Goal: Information Seeking & Learning: Learn about a topic

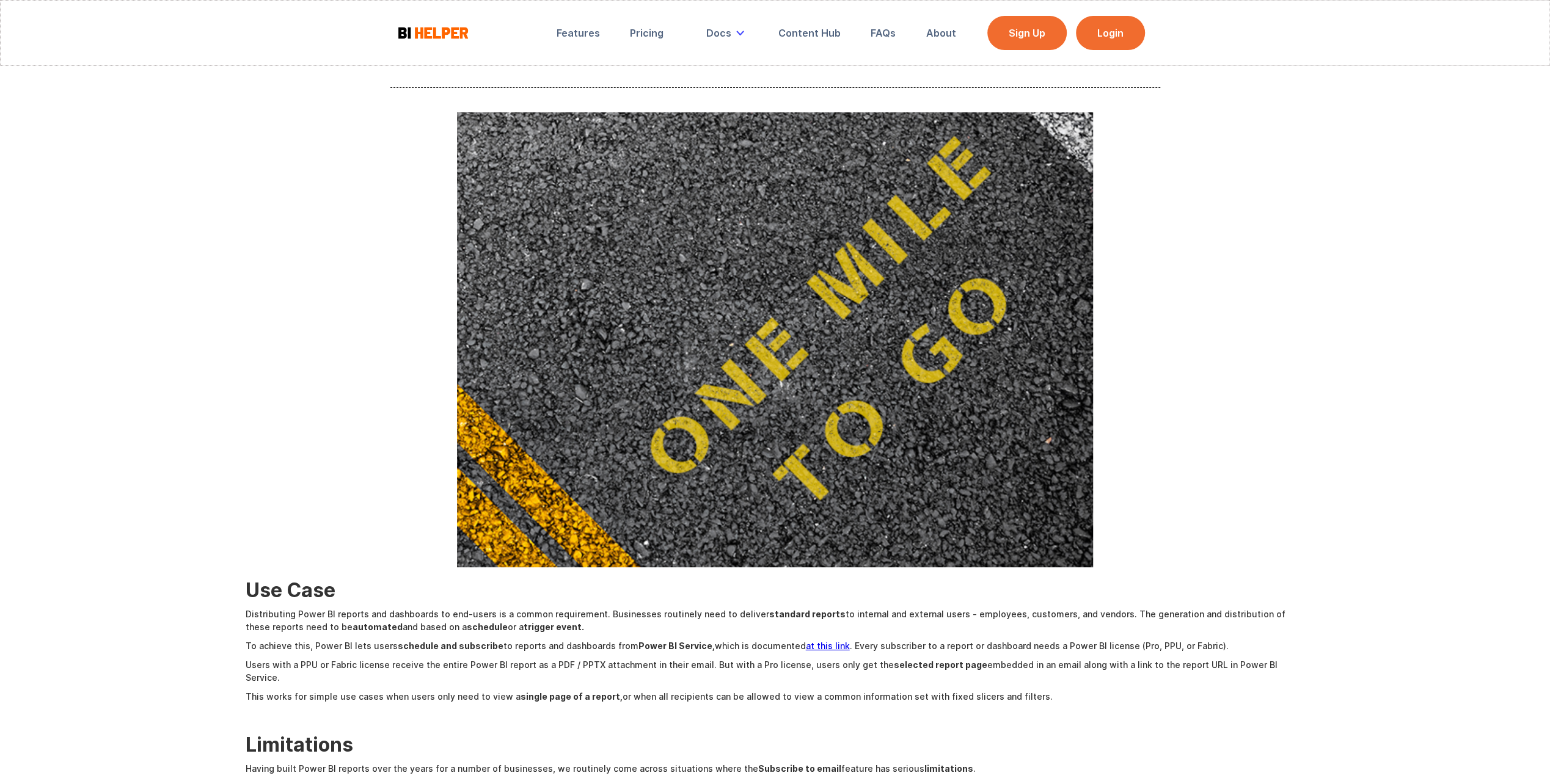
scroll to position [305, 0]
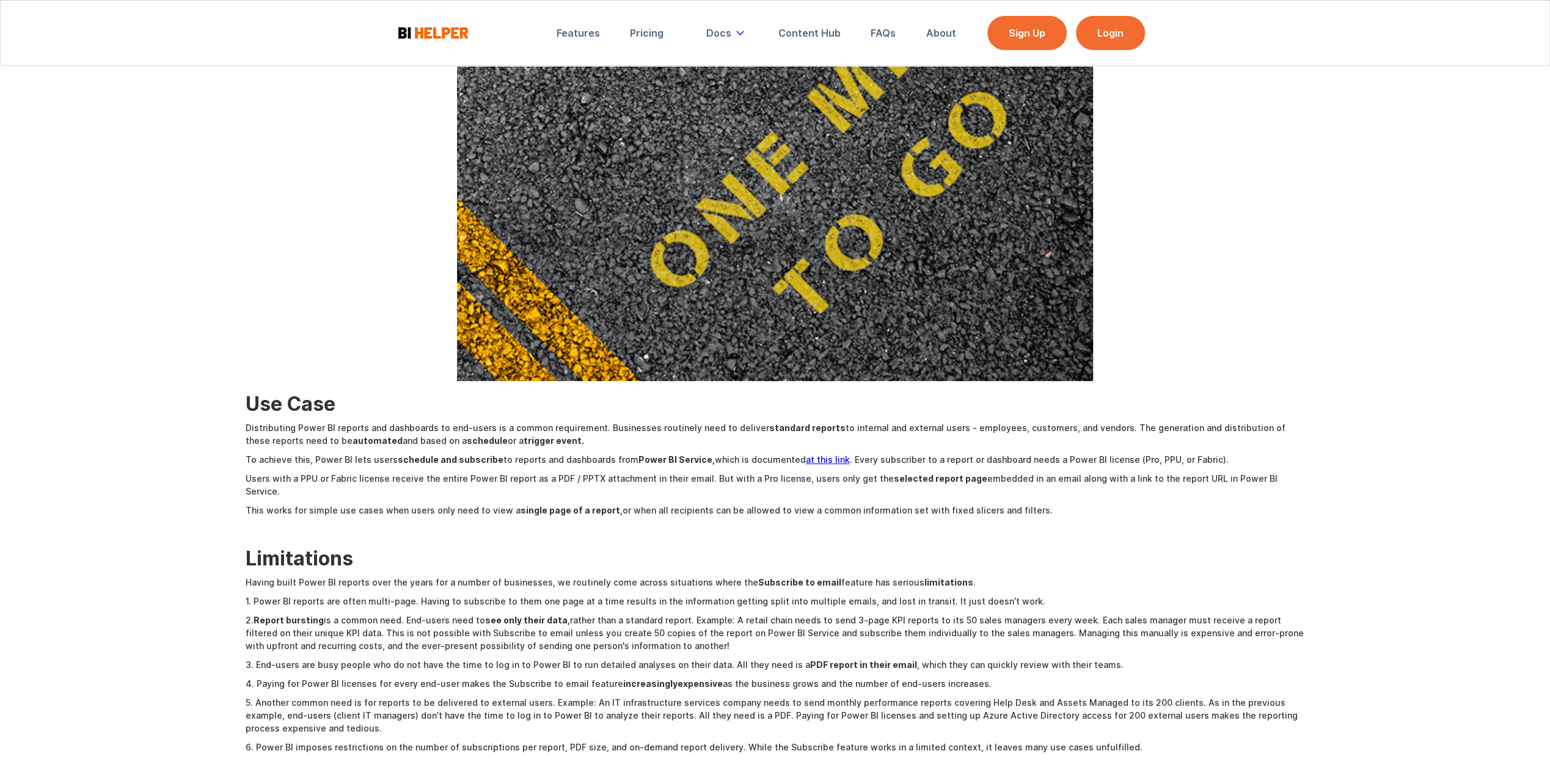
drag, startPoint x: 547, startPoint y: 441, endPoint x: 392, endPoint y: 437, distance: 155.1
click at [392, 437] on p "Distributing Power BI reports and dashboards to end-users is a common requireme…" at bounding box center [775, 434] width 1059 height 26
click at [553, 459] on p "To achieve this, Power BI lets users schedule and subscribe to reports and dash…" at bounding box center [775, 459] width 1059 height 13
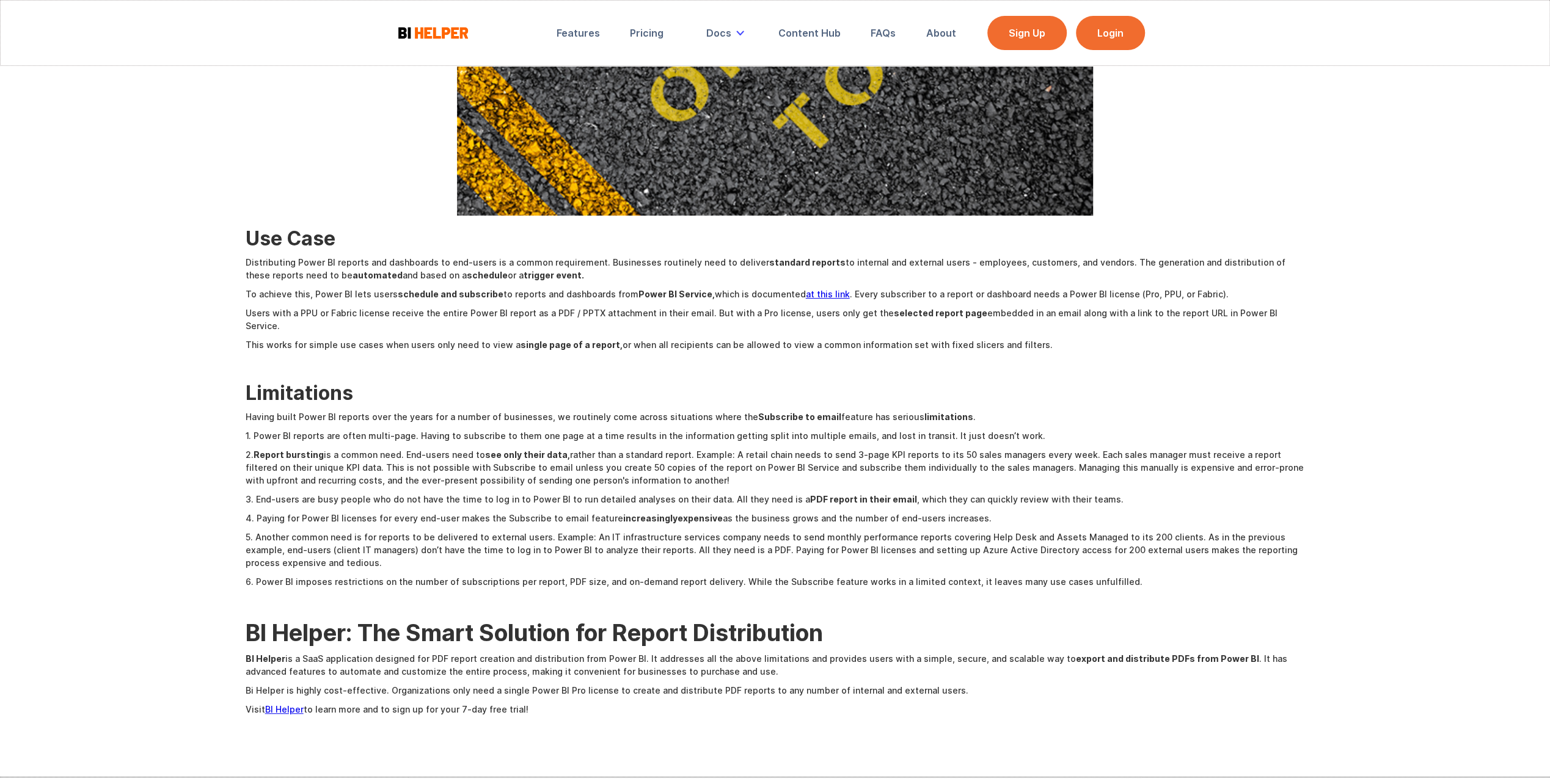
scroll to position [489, 0]
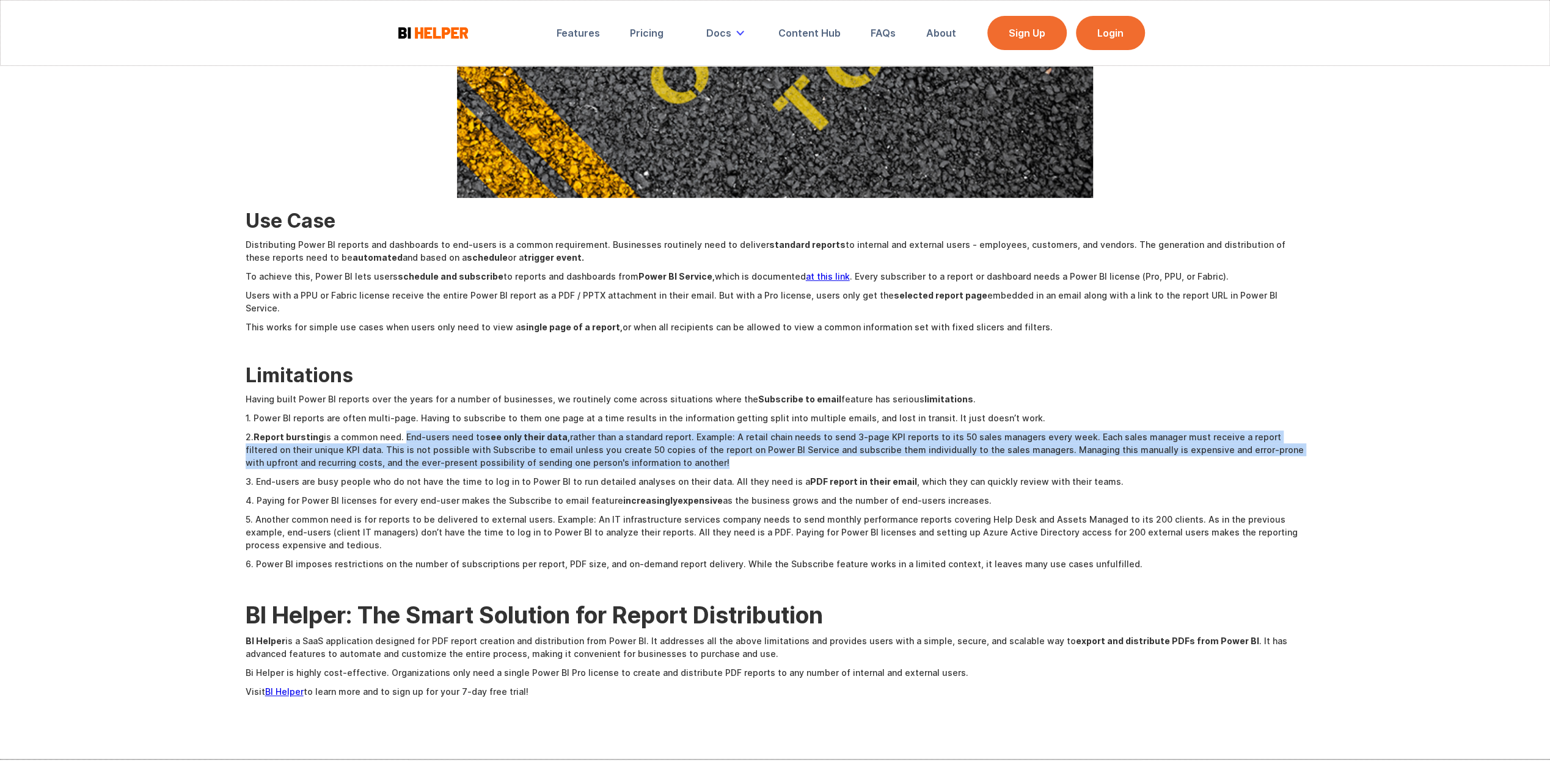
drag, startPoint x: 399, startPoint y: 425, endPoint x: 923, endPoint y: 451, distance: 524.6
click at [923, 451] on p "2. Report bursting is a common need. End-users need to see only their data, rat…" at bounding box center [775, 449] width 1059 height 39
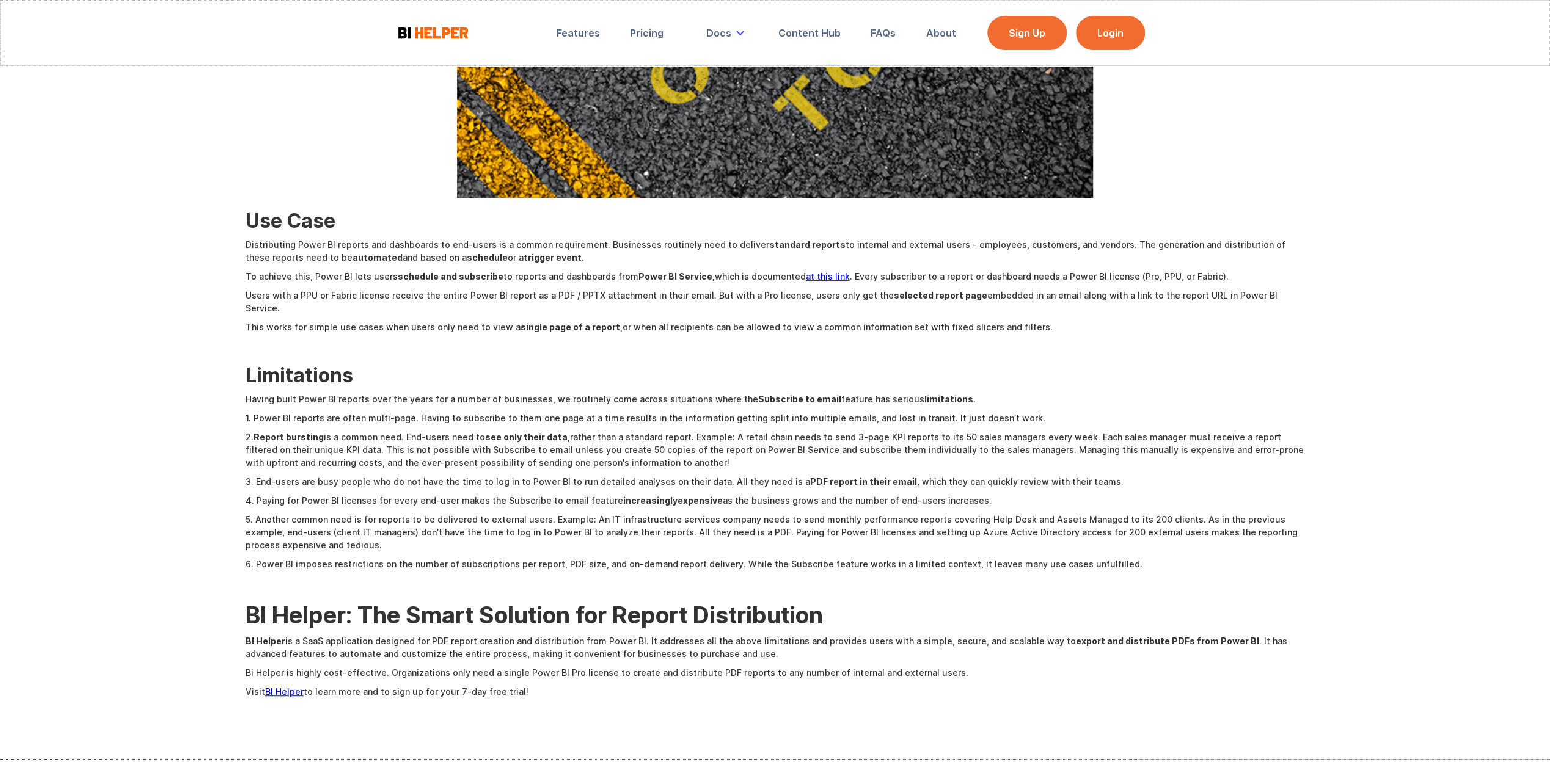
click at [600, 475] on p "3. End-users are busy people who do not have the time to log in to Power BI to …" at bounding box center [775, 481] width 1059 height 13
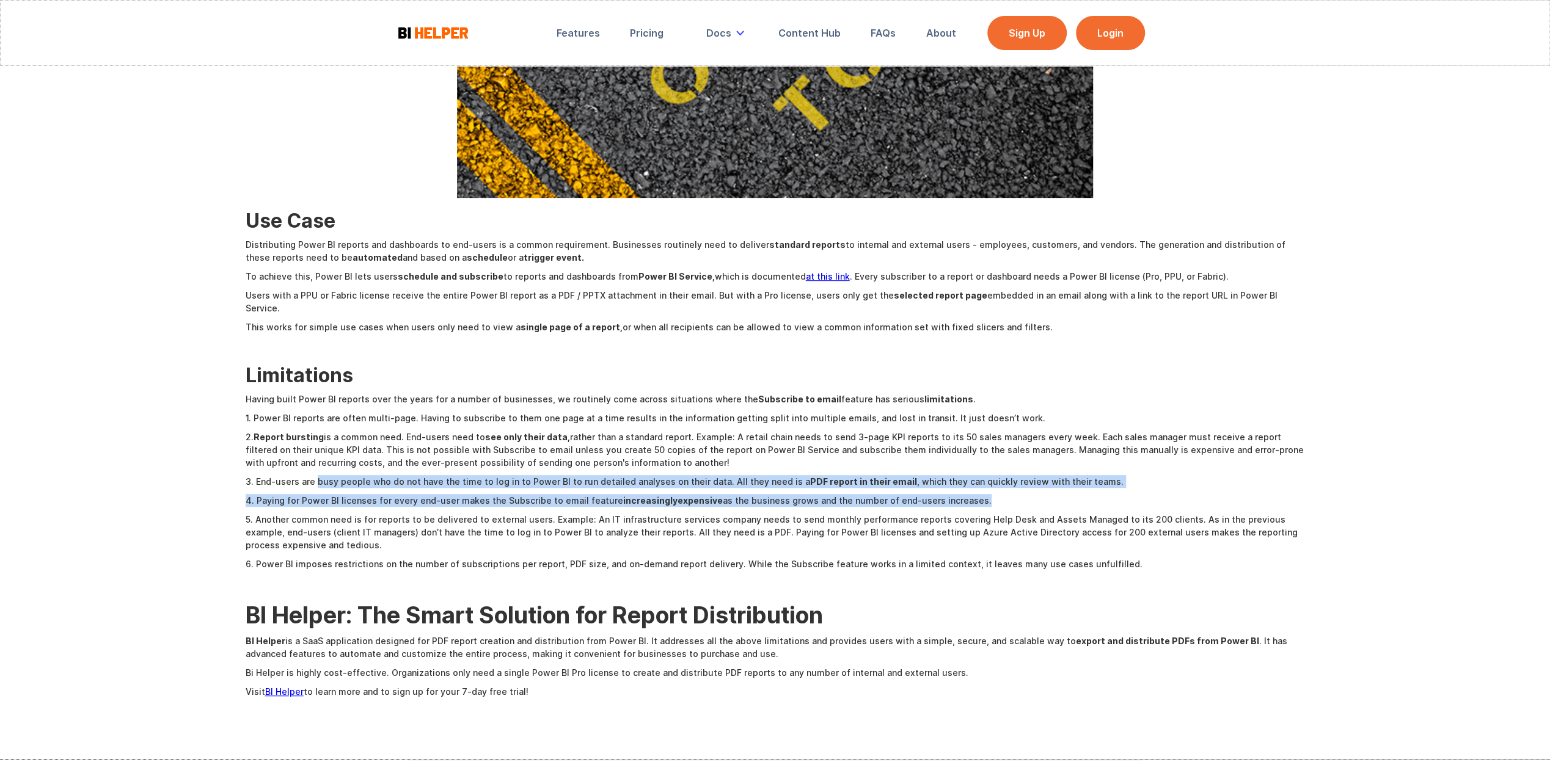
drag, startPoint x: 315, startPoint y: 468, endPoint x: 971, endPoint y: 489, distance: 656.3
click at [971, 489] on div "Use Case Distributing Power BI reports and dashboards to end-users is a common …" at bounding box center [775, 223] width 1059 height 960
click at [971, 494] on p "4. Paying for Power BI licenses for every end-user makes the Subscribe to email…" at bounding box center [775, 500] width 1059 height 13
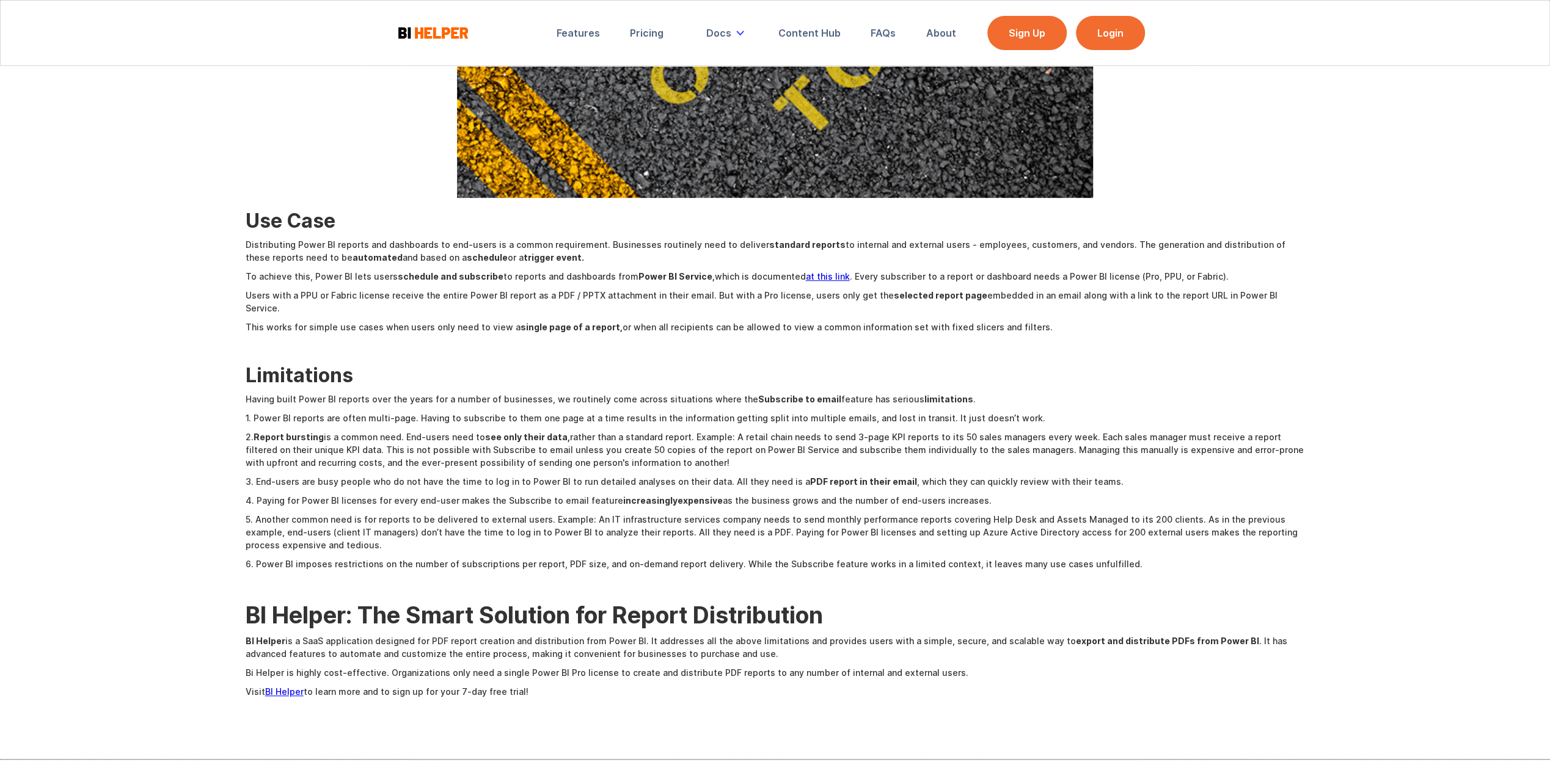
click at [315, 529] on p "5. Another common need is for reports to be delivered to external users. Exampl…" at bounding box center [775, 532] width 1059 height 39
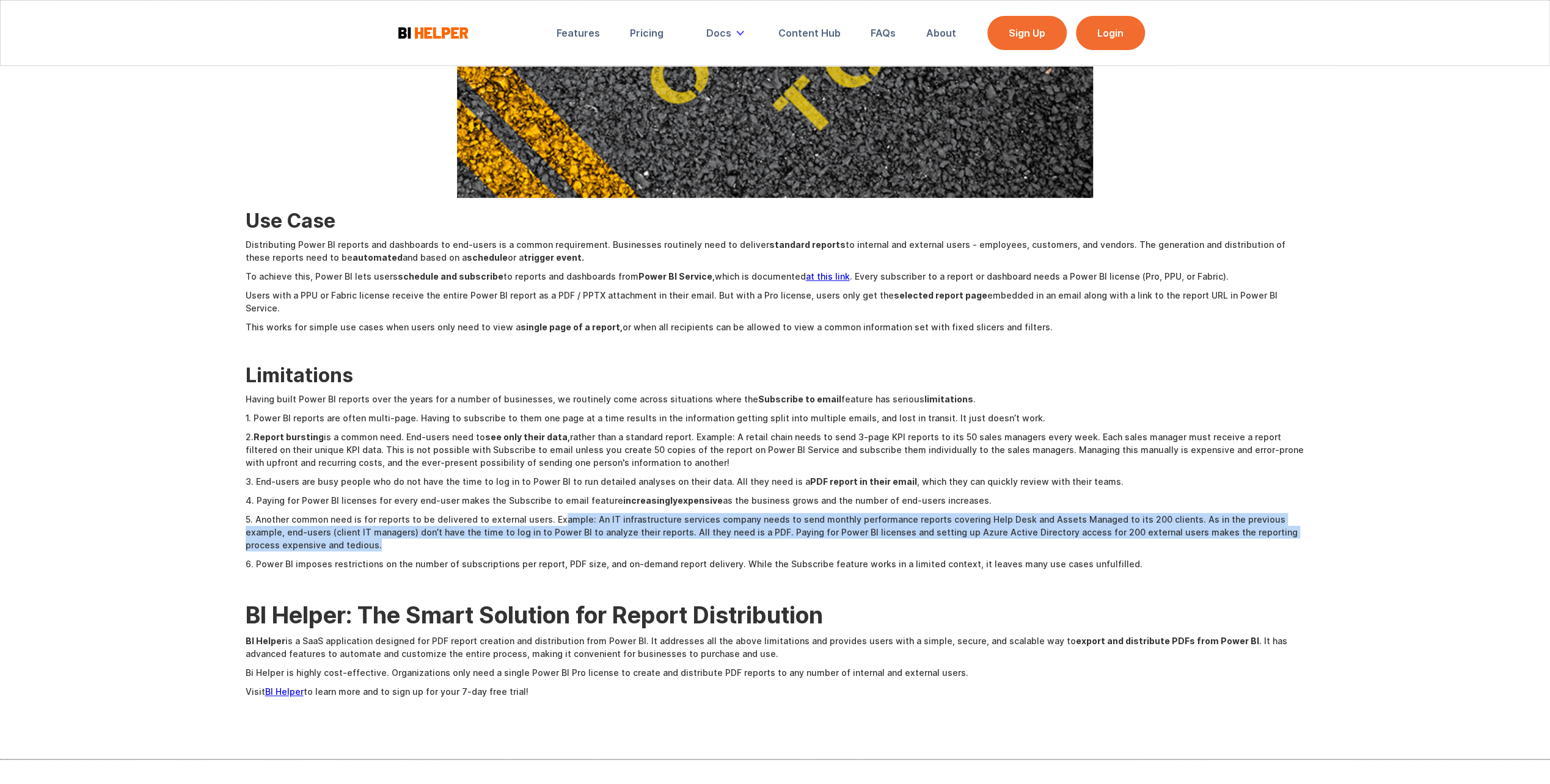
drag, startPoint x: 329, startPoint y: 533, endPoint x: 550, endPoint y: 508, distance: 222.4
click at [550, 513] on p "5. Another common need is for reports to be delivered to external users. Exampl…" at bounding box center [775, 532] width 1059 height 39
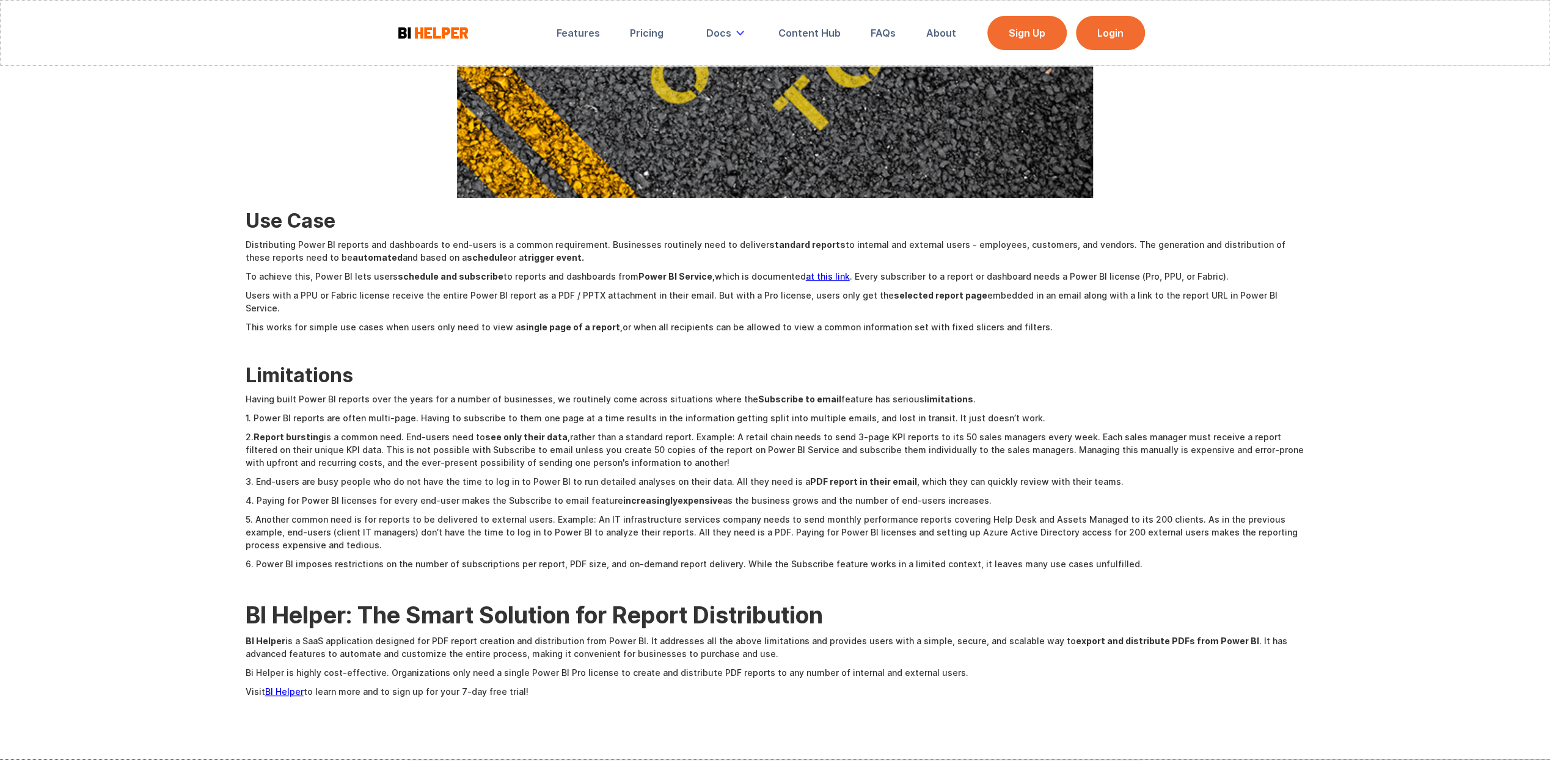
drag, startPoint x: 550, startPoint y: 508, endPoint x: 439, endPoint y: 549, distance: 118.3
click at [447, 558] on p "6. Power BI imposes restrictions on the number of subscriptions per report, PDF…" at bounding box center [775, 564] width 1059 height 13
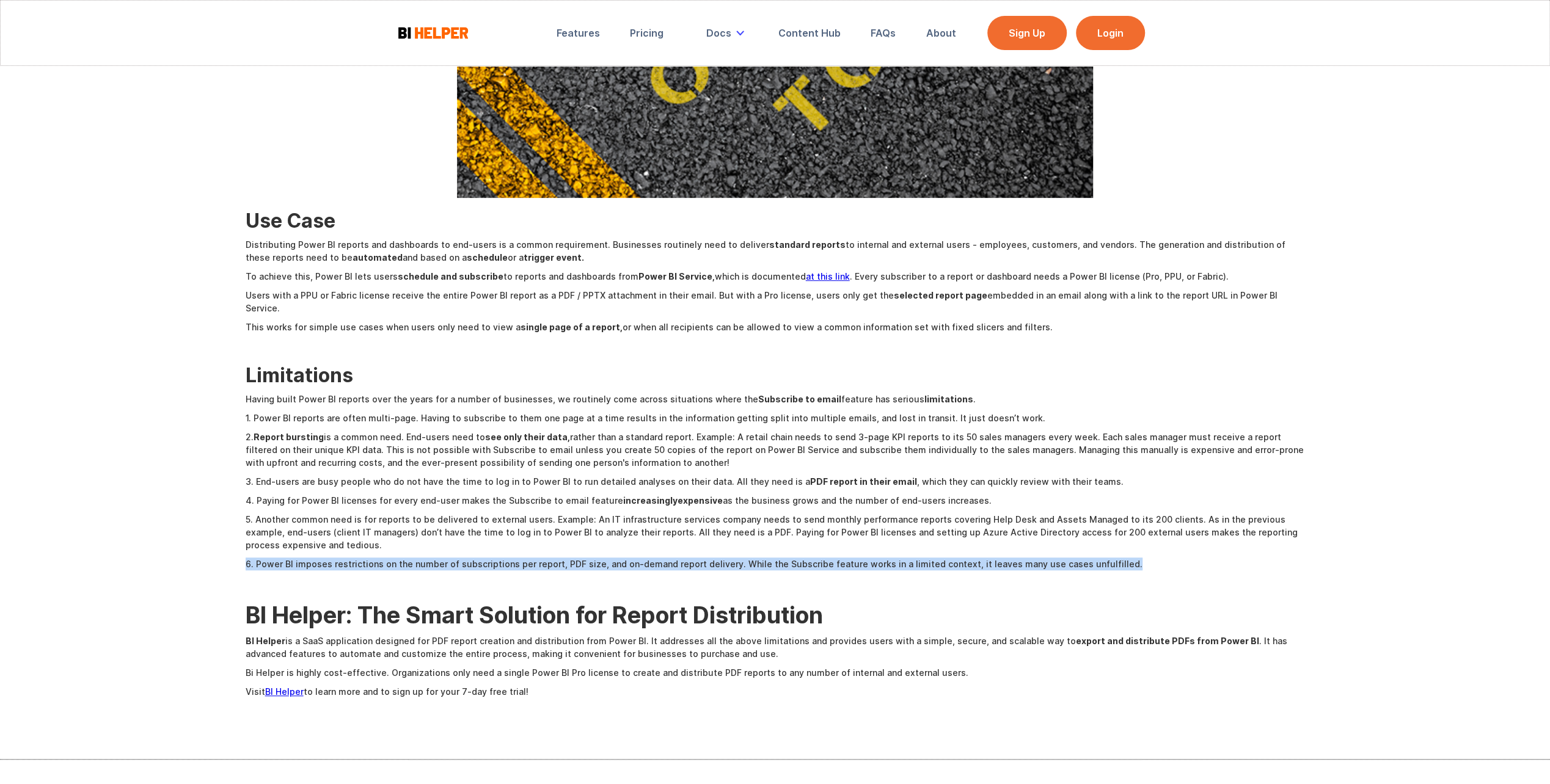
drag, startPoint x: 360, startPoint y: 533, endPoint x: 1166, endPoint y: 553, distance: 806.2
click at [1166, 553] on div "Use Case Distributing Power BI reports and dashboards to end-users is a common …" at bounding box center [775, 223] width 1059 height 960
click at [1051, 558] on p "6. Power BI imposes restrictions on the number of subscriptions per report, PDF…" at bounding box center [775, 564] width 1059 height 13
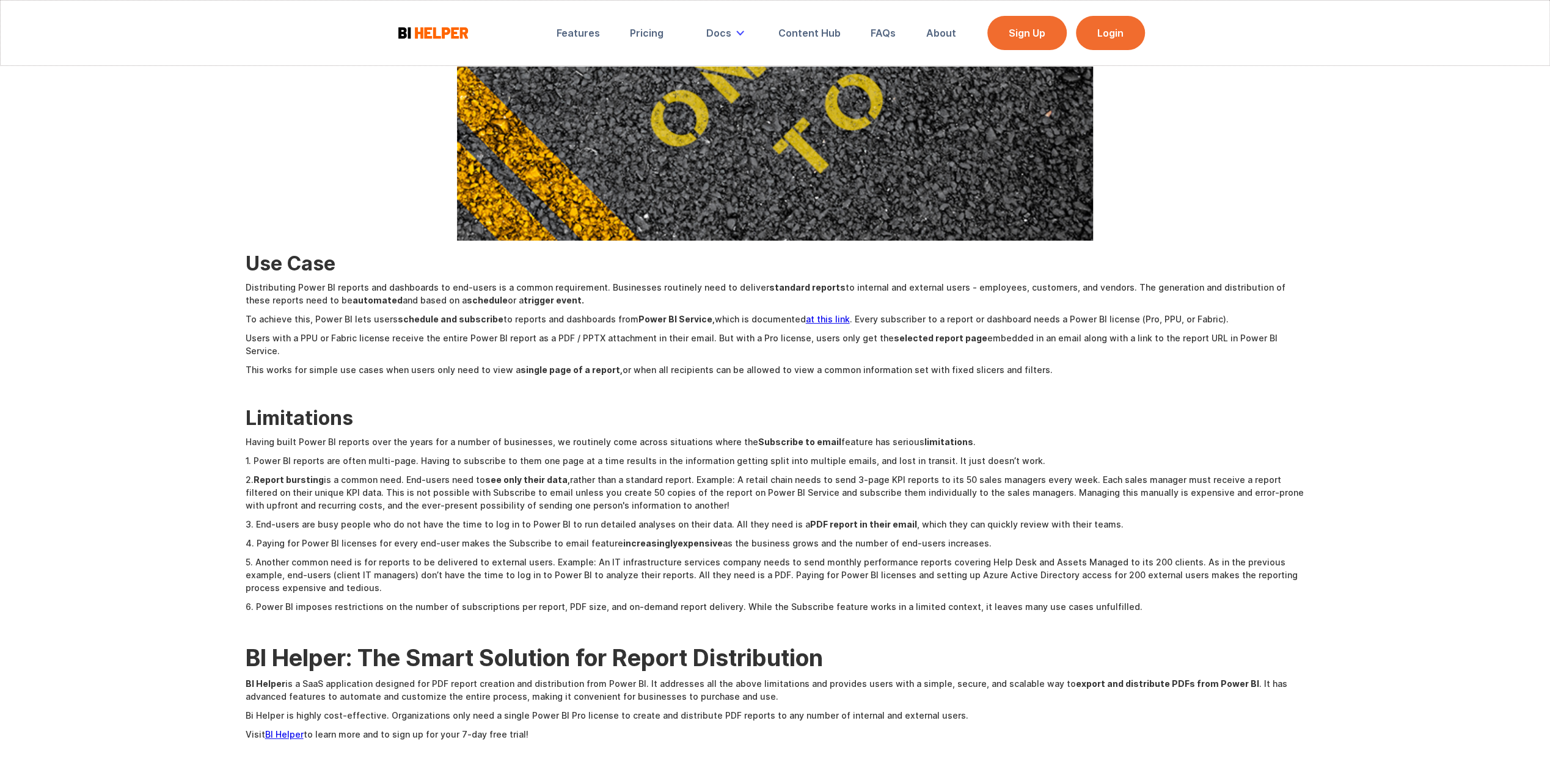
scroll to position [427, 0]
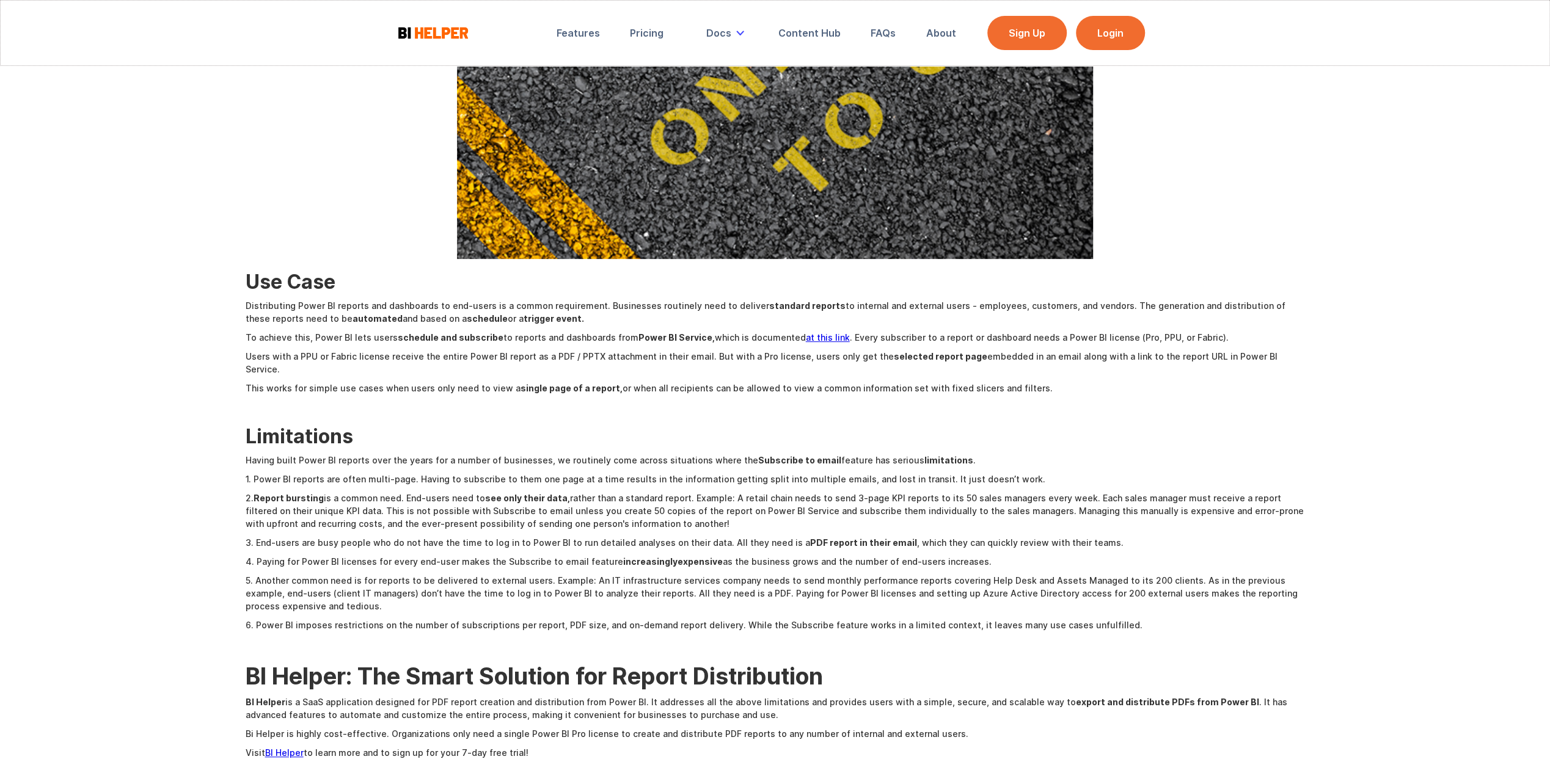
drag, startPoint x: 582, startPoint y: 737, endPoint x: 599, endPoint y: 670, distance: 69.1
click at [599, 670] on div "Use Case Distributing Power BI reports and dashboards to end-users is a common …" at bounding box center [775, 284] width 1059 height 960
click at [571, 408] on div "Use Case Distributing Power BI reports and dashboards to end-users is a common …" at bounding box center [775, 284] width 1059 height 960
drag, startPoint x: 543, startPoint y: 323, endPoint x: 550, endPoint y: 339, distance: 17.5
click at [550, 339] on div "Use Case Distributing Power BI reports and dashboards to end-users is a common …" at bounding box center [775, 284] width 1059 height 960
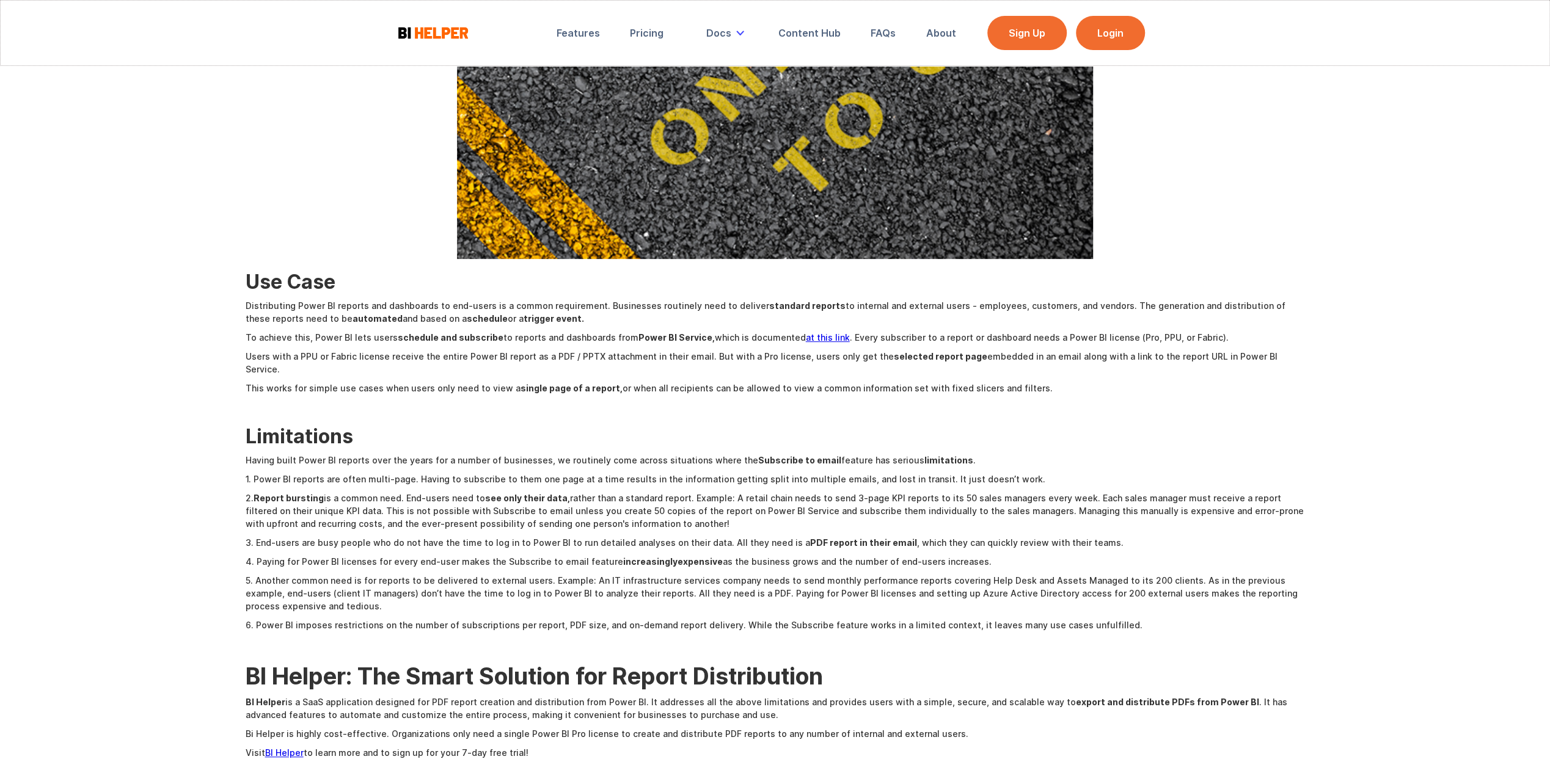
drag, startPoint x: 550, startPoint y: 339, endPoint x: 650, endPoint y: 353, distance: 101.0
click at [650, 353] on p "Users with a PPU or Fabric license receive the entire Power BI report as a PDF …" at bounding box center [775, 363] width 1059 height 26
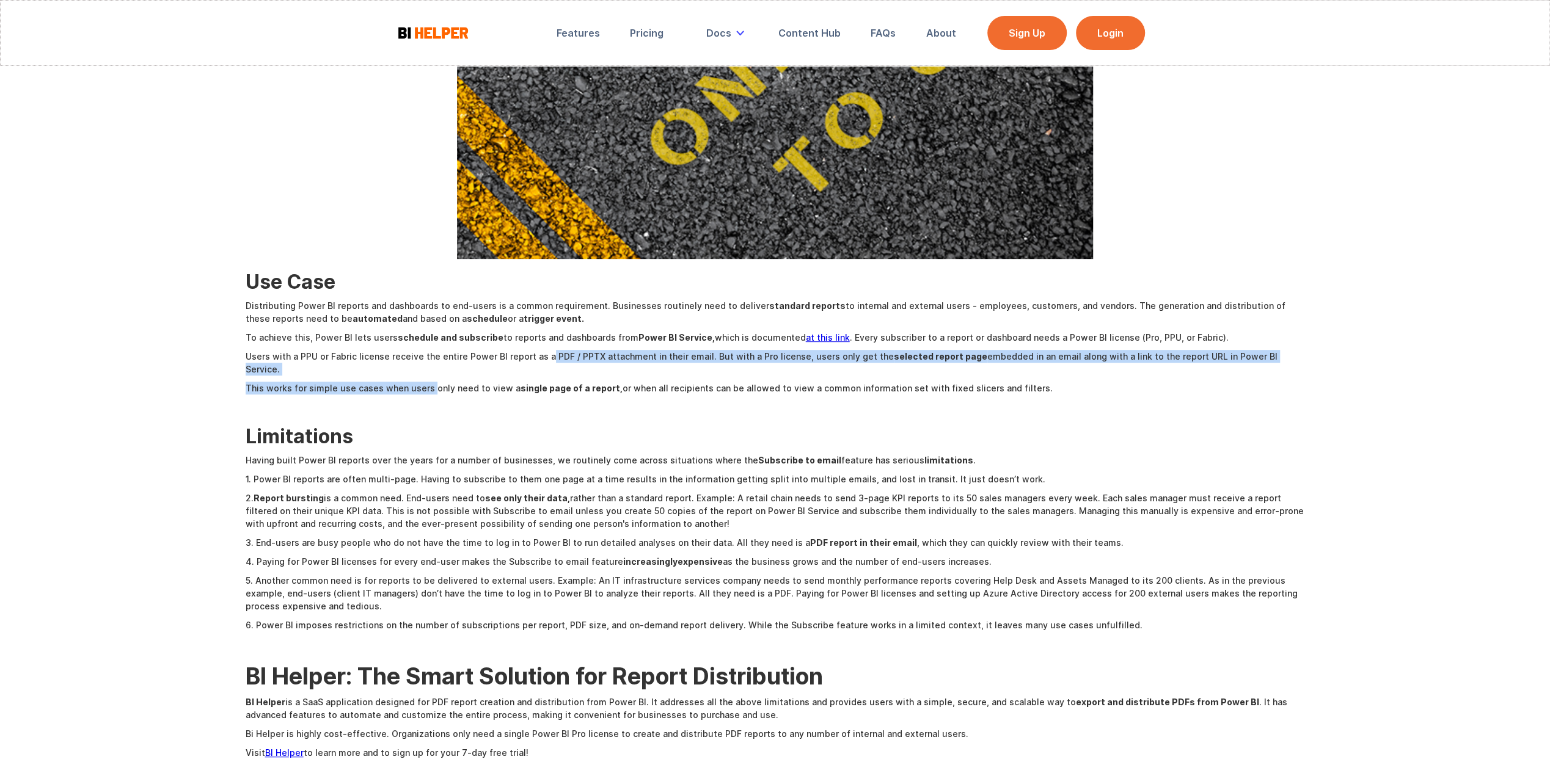
drag, startPoint x: 543, startPoint y: 354, endPoint x: 428, endPoint y: 379, distance: 117.7
click at [428, 379] on div "Use Case Distributing Power BI reports and dashboards to end-users is a common …" at bounding box center [775, 284] width 1059 height 960
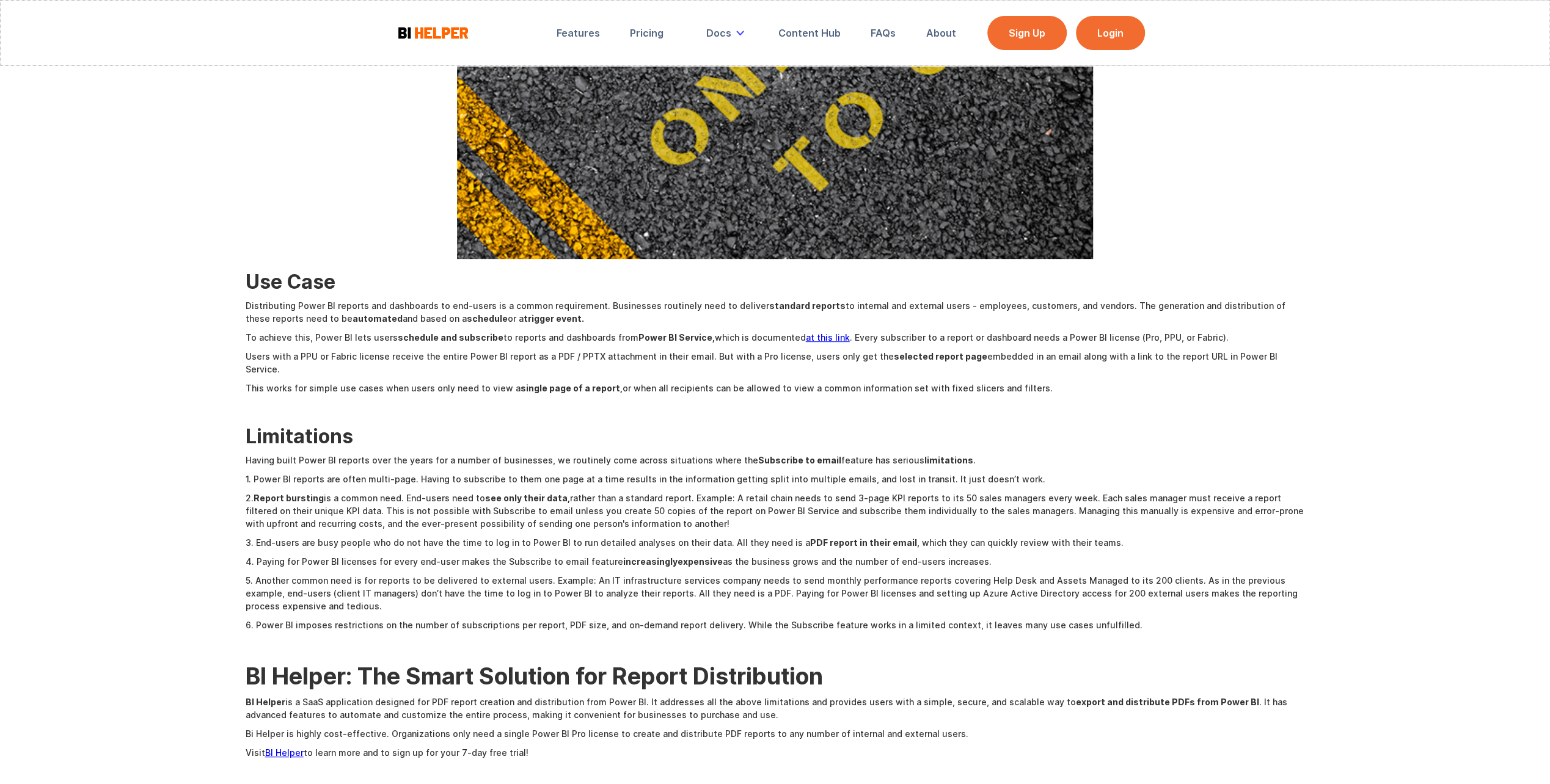
click at [641, 382] on p "This works for simple use cases when users only need to view a single page of a…" at bounding box center [775, 388] width 1059 height 13
drag, startPoint x: 601, startPoint y: 376, endPoint x: 869, endPoint y: 382, distance: 268.1
click at [869, 382] on div "Use Case Distributing Power BI reports and dashboards to end-users is a common …" at bounding box center [775, 284] width 1059 height 960
drag, startPoint x: 869, startPoint y: 382, endPoint x: 807, endPoint y: 405, distance: 66.1
click at [807, 405] on div "Use Case Distributing Power BI reports and dashboards to end-users is a common …" at bounding box center [775, 284] width 1059 height 960
